Goal: Navigation & Orientation: Find specific page/section

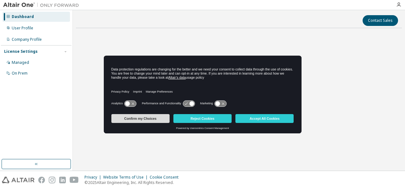
click at [152, 117] on button "Confirm my Choices" at bounding box center [140, 118] width 58 height 9
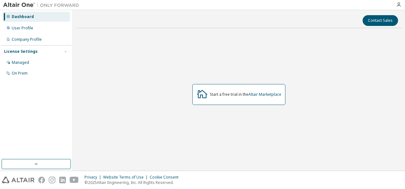
click at [15, 2] on img at bounding box center [42, 5] width 79 height 6
